Goal: Transaction & Acquisition: Obtain resource

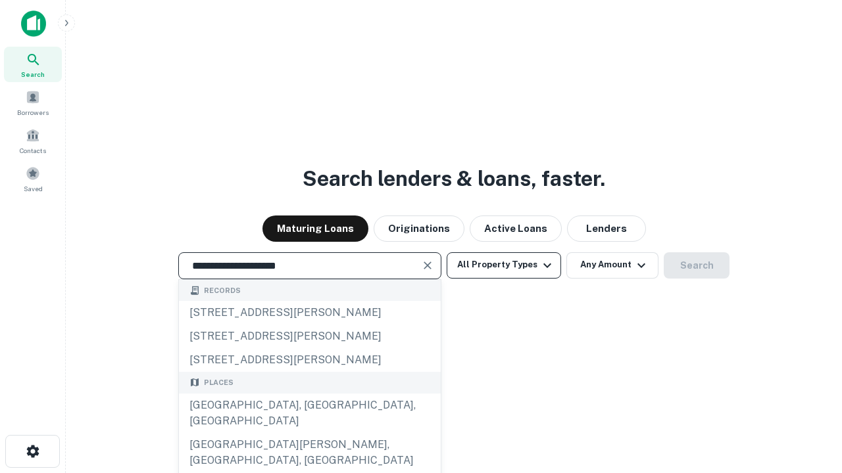
click at [309, 433] on div "[GEOGRAPHIC_DATA], [GEOGRAPHIC_DATA], [GEOGRAPHIC_DATA]" at bounding box center [310, 413] width 262 height 39
click at [504, 265] on button "All Property Types" at bounding box center [503, 265] width 114 height 26
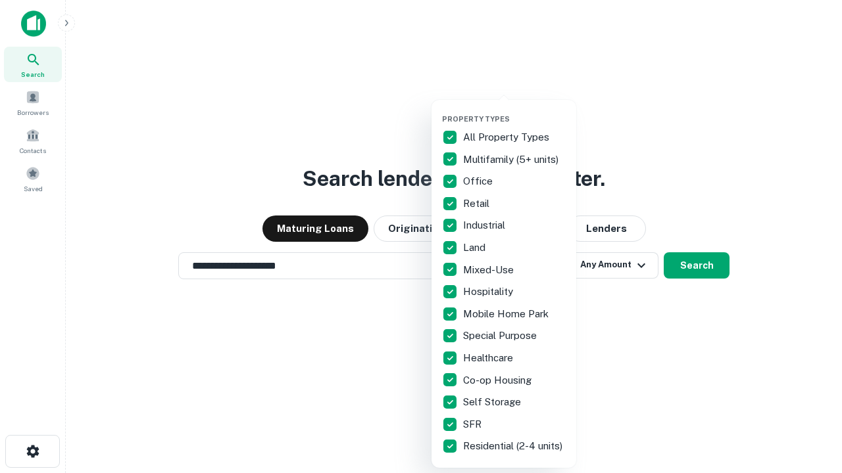
type input "**********"
click at [514, 110] on button "button" at bounding box center [514, 110] width 145 height 1
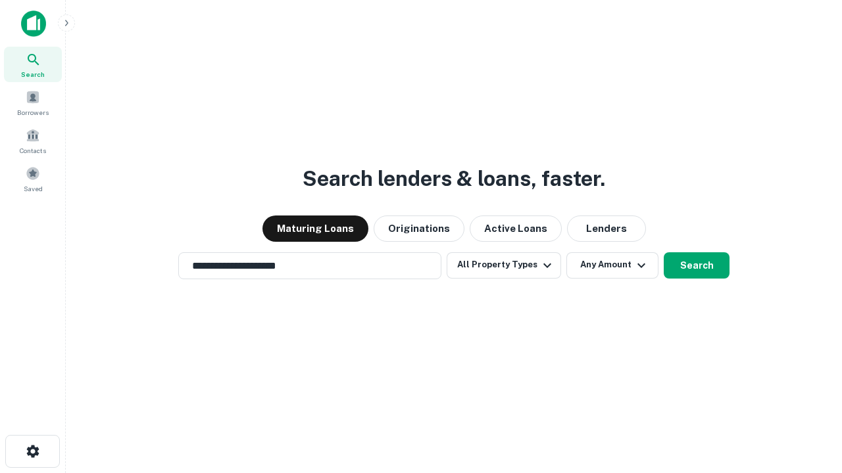
scroll to position [20, 0]
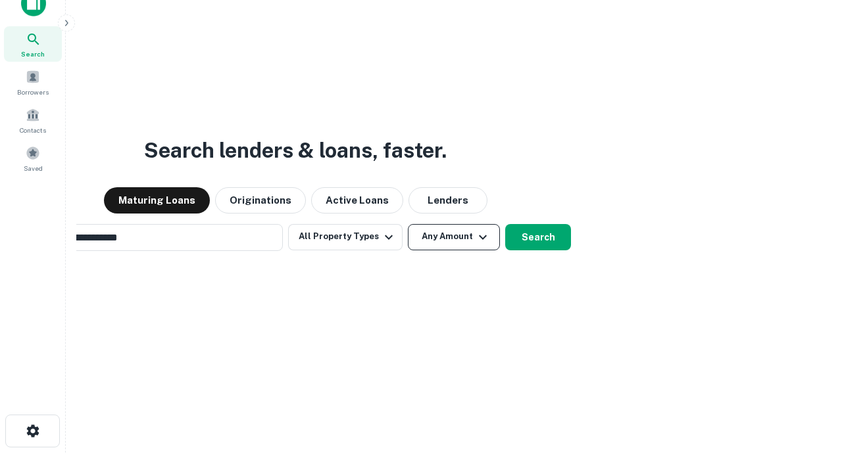
click at [408, 224] on button "Any Amount" at bounding box center [454, 237] width 92 height 26
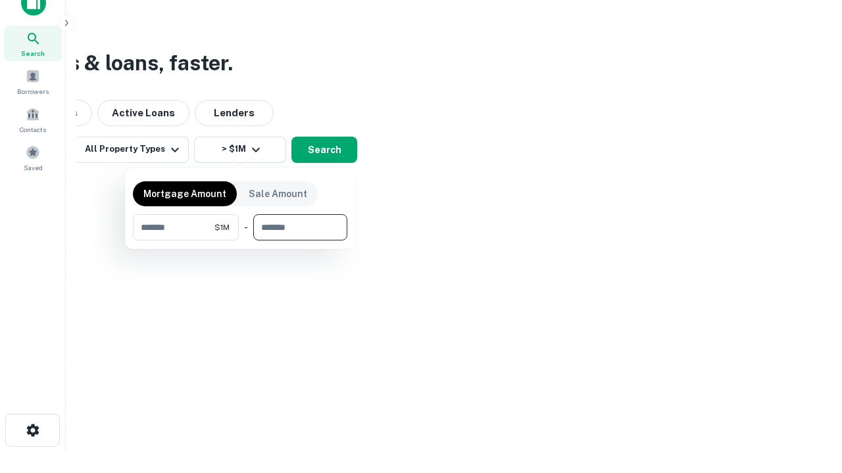
type input "*******"
click at [240, 241] on button "button" at bounding box center [240, 241] width 214 height 1
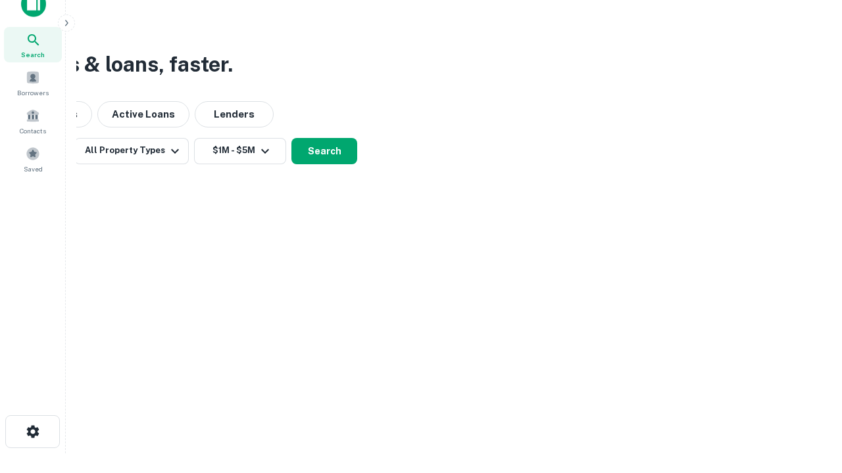
scroll to position [8, 243]
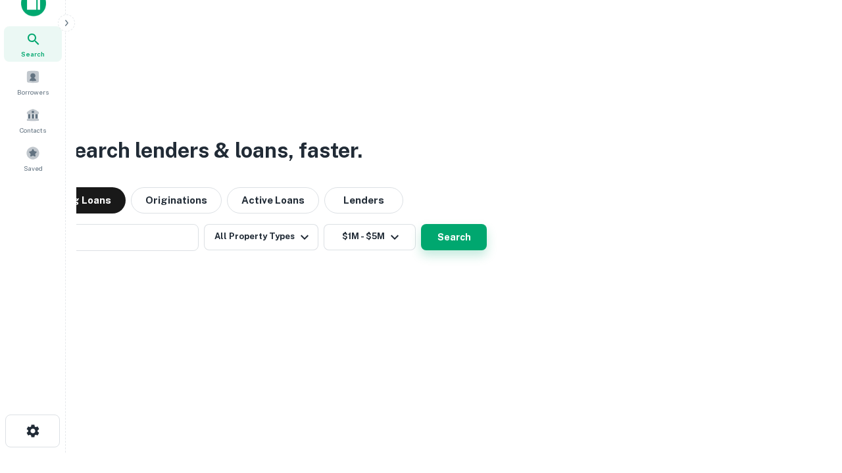
click at [421, 224] on button "Search" at bounding box center [454, 237] width 66 height 26
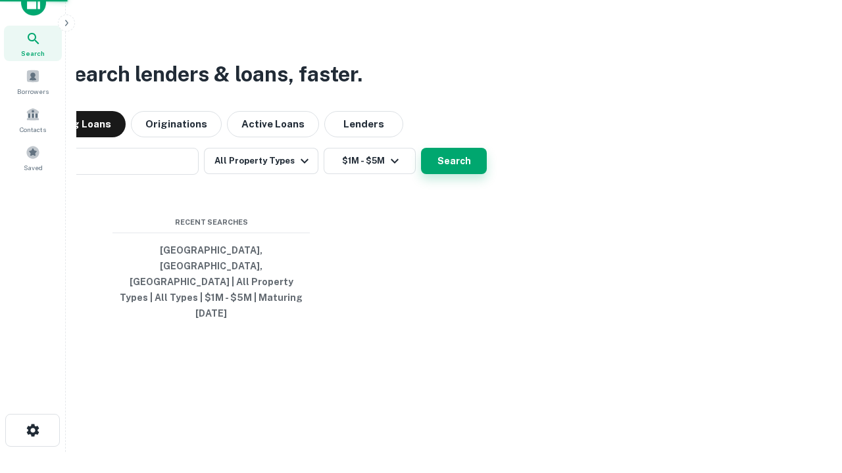
scroll to position [35, 372]
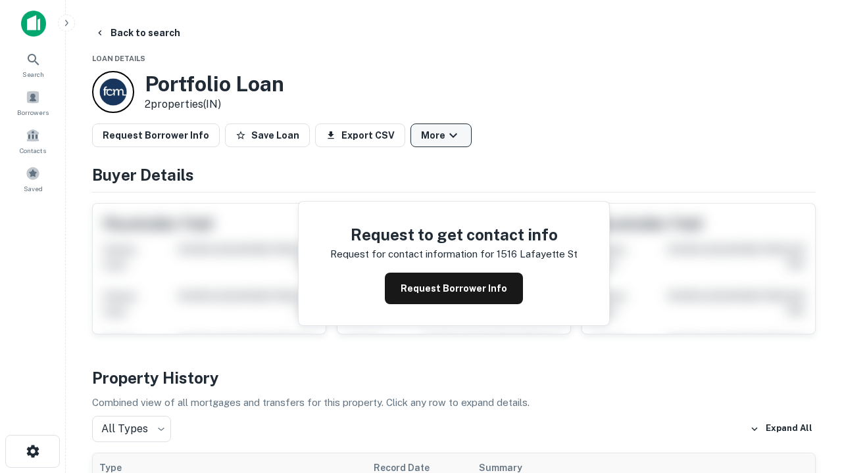
click at [440, 135] on button "More" at bounding box center [440, 136] width 61 height 24
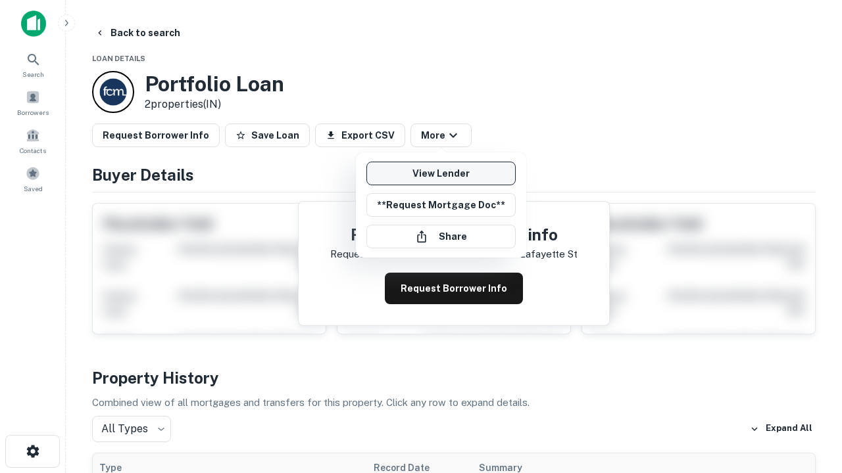
click at [440, 174] on link "View Lender" at bounding box center [440, 174] width 149 height 24
